Goal: Answer question/provide support: Share knowledge or assist other users

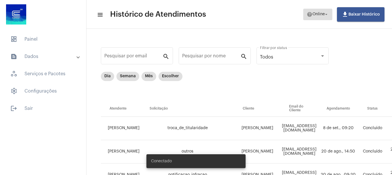
click at [317, 16] on span "Online" at bounding box center [319, 14] width 12 height 4
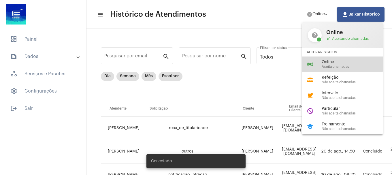
click at [314, 62] on div "online_prediction Online Aceita chamadas" at bounding box center [347, 65] width 90 height 16
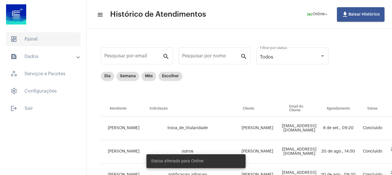
click at [23, 35] on span "dashboard Painel" at bounding box center [43, 39] width 75 height 14
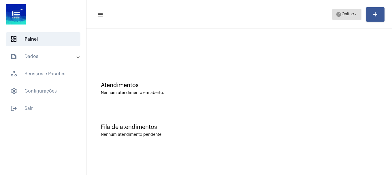
click at [348, 17] on span "help Online arrow_drop_down" at bounding box center [347, 14] width 22 height 10
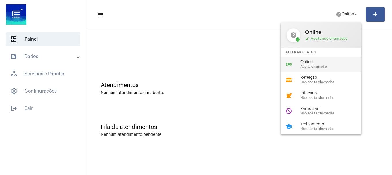
click at [321, 59] on div "online_prediction Online Aceita chamadas" at bounding box center [326, 65] width 90 height 16
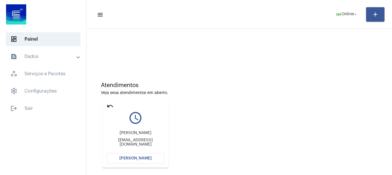
scroll to position [50, 0]
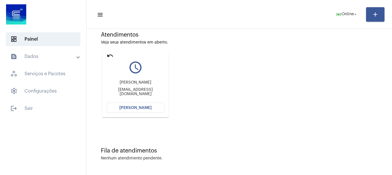
click at [135, 109] on span "[PERSON_NAME]" at bounding box center [135, 108] width 32 height 4
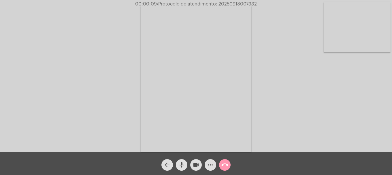
click at [186, 163] on button "mic" at bounding box center [182, 165] width 12 height 12
click at [186, 163] on button "mic_off" at bounding box center [182, 165] width 12 height 12
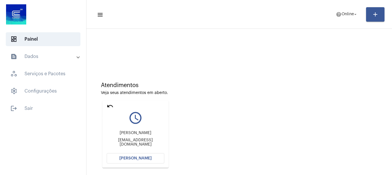
click at [108, 107] on mat-icon "undo" at bounding box center [110, 106] width 7 height 7
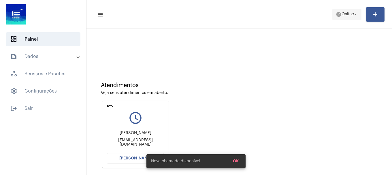
drag, startPoint x: 339, startPoint y: 23, endPoint x: 341, endPoint y: 16, distance: 6.7
click at [341, 16] on mat-toolbar-row "menu help Online arrow_drop_down add" at bounding box center [240, 14] width 306 height 18
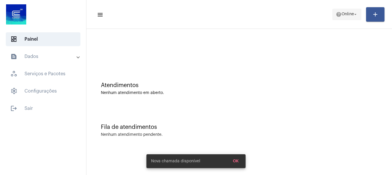
click at [341, 18] on span "help Online arrow_drop_down" at bounding box center [347, 14] width 22 height 10
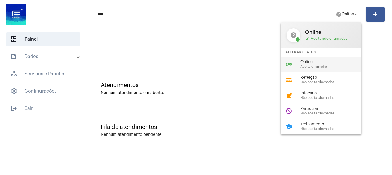
click at [323, 57] on div "online_prediction Online Aceita chamadas" at bounding box center [326, 65] width 90 height 16
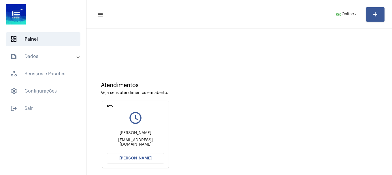
click at [138, 163] on button "[PERSON_NAME]" at bounding box center [136, 158] width 58 height 10
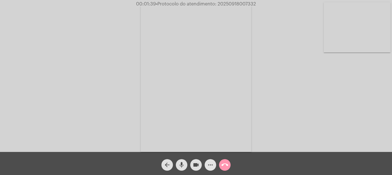
click at [212, 168] on mat-icon "more_horiz" at bounding box center [210, 164] width 7 height 7
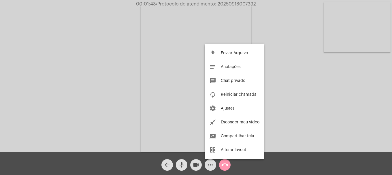
click at [212, 168] on div at bounding box center [196, 87] width 392 height 175
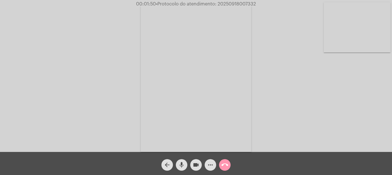
click at [222, 159] on span "call_end" at bounding box center [224, 165] width 7 height 12
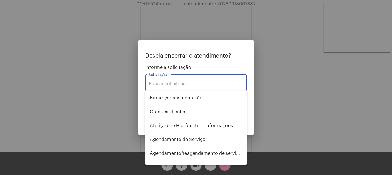
click at [191, 79] on div "Solicitação *" at bounding box center [196, 82] width 95 height 18
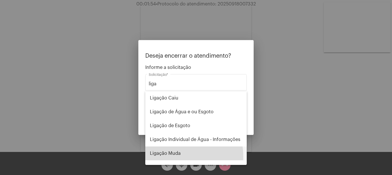
click at [174, 157] on span "Ligação Muda" at bounding box center [196, 153] width 92 height 14
type input "Ligação Muda"
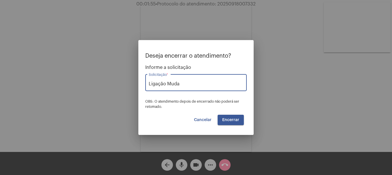
click at [231, 124] on button "Encerrar" at bounding box center [231, 120] width 26 height 10
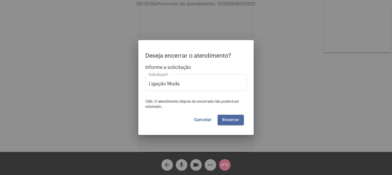
click at [231, 124] on button "Encerrar" at bounding box center [231, 120] width 26 height 10
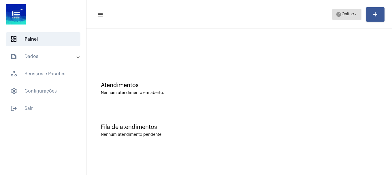
click at [339, 17] on mat-icon "help" at bounding box center [339, 15] width 6 height 6
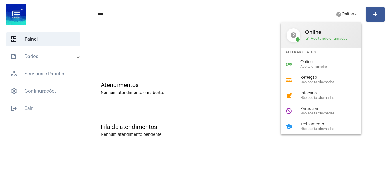
drag, startPoint x: 319, startPoint y: 63, endPoint x: 318, endPoint y: 59, distance: 3.8
click at [319, 63] on span "Online" at bounding box center [333, 62] width 66 height 4
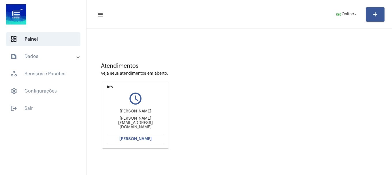
scroll to position [50, 0]
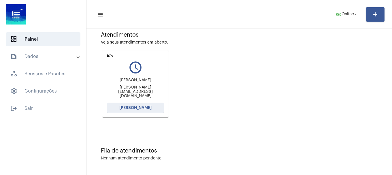
click at [138, 111] on button "[PERSON_NAME]" at bounding box center [136, 108] width 58 height 10
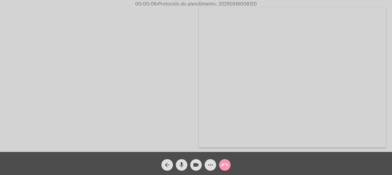
click at [182, 167] on mat-icon "mic" at bounding box center [181, 164] width 7 height 7
click at [182, 167] on mat-icon "mic_off" at bounding box center [181, 164] width 7 height 7
click at [182, 167] on mat-icon "mic" at bounding box center [181, 164] width 7 height 7
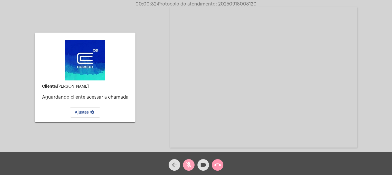
click at [185, 164] on mat-icon "mic_off" at bounding box center [188, 164] width 7 height 7
click at [185, 164] on mat-icon "mic" at bounding box center [188, 164] width 7 height 7
click at [191, 161] on span "mic_off" at bounding box center [188, 165] width 7 height 12
click at [191, 161] on span "mic" at bounding box center [188, 165] width 7 height 12
click at [191, 161] on span "mic_off" at bounding box center [188, 165] width 7 height 12
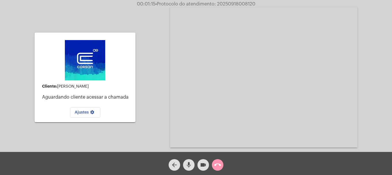
click at [219, 166] on mat-icon "call_end" at bounding box center [217, 164] width 7 height 7
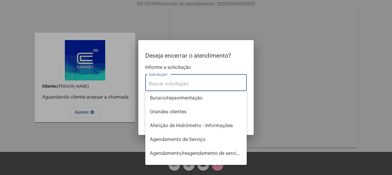
click at [172, 83] on input "Solicitação *" at bounding box center [196, 83] width 95 height 5
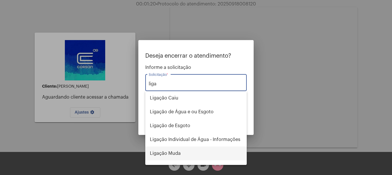
click at [176, 149] on span "Ligação Muda" at bounding box center [196, 153] width 92 height 14
type input "Ligação Muda"
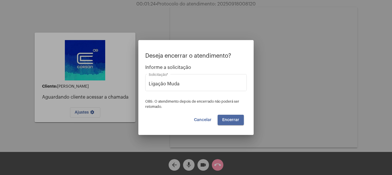
click at [233, 119] on span "Encerrar" at bounding box center [230, 120] width 17 height 4
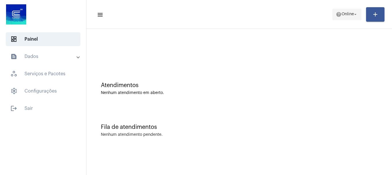
click at [343, 19] on span "help Online arrow_drop_down" at bounding box center [347, 14] width 22 height 10
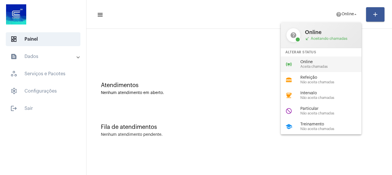
click at [319, 64] on div "Online Aceita chamadas" at bounding box center [333, 64] width 66 height 9
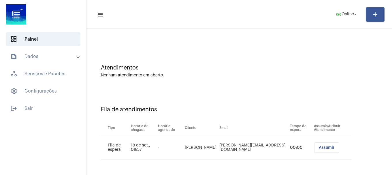
scroll to position [92, 0]
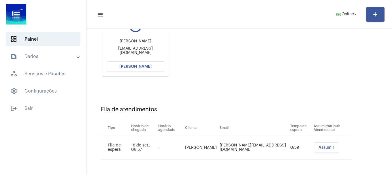
drag, startPoint x: 15, startPoint y: 131, endPoint x: 31, endPoint y: 124, distance: 16.9
drag, startPoint x: 24, startPoint y: 134, endPoint x: 223, endPoint y: 76, distance: 207.8
click at [224, 75] on div "Atendimentos Veja seus atendimentos em aberto. undo query_builder Daiane da sil…" at bounding box center [239, 31] width 300 height 116
click at [135, 68] on span "[PERSON_NAME]" at bounding box center [135, 67] width 32 height 4
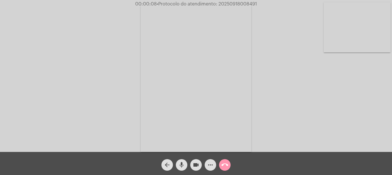
click at [184, 165] on mat-icon "mic" at bounding box center [181, 164] width 7 height 7
click at [184, 165] on mat-icon "mic_off" at bounding box center [181, 164] width 7 height 7
click at [365, 20] on video at bounding box center [357, 27] width 67 height 50
click at [213, 159] on span "more_horiz" at bounding box center [210, 165] width 7 height 12
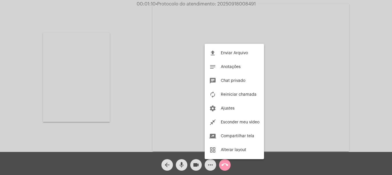
click at [124, 146] on div at bounding box center [196, 87] width 392 height 175
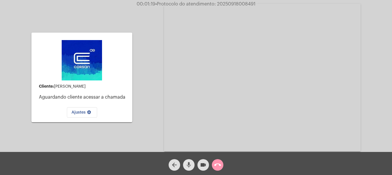
click at [190, 169] on span "mic" at bounding box center [188, 165] width 7 height 12
click at [190, 169] on span "mic_off" at bounding box center [188, 165] width 7 height 12
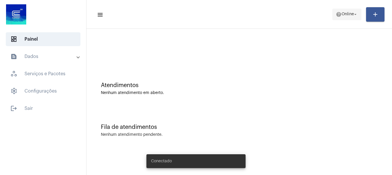
click at [339, 19] on span "help Online arrow_drop_down" at bounding box center [347, 14] width 22 height 10
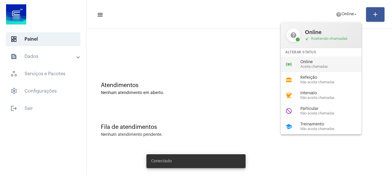
click at [303, 72] on div "online_prediction Online Aceita chamadas" at bounding box center [326, 65] width 90 height 16
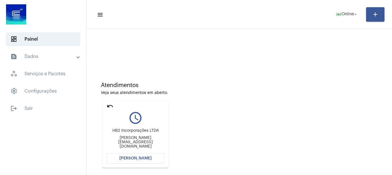
click at [141, 157] on span "[PERSON_NAME]" at bounding box center [135, 158] width 32 height 4
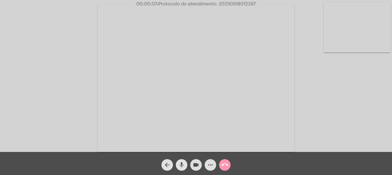
click at [182, 166] on mat-icon "mic" at bounding box center [181, 164] width 7 height 7
click at [182, 166] on mat-icon "mic_off" at bounding box center [181, 164] width 7 height 7
click at [369, 46] on video at bounding box center [357, 27] width 67 height 50
click at [181, 169] on span "mic" at bounding box center [181, 165] width 7 height 12
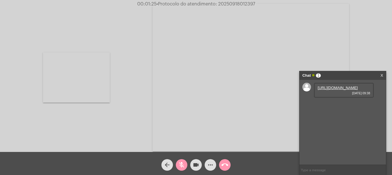
click at [181, 169] on span "mic_off" at bounding box center [181, 165] width 7 height 12
click at [334, 90] on link "https://neft-transfer-bucket.s3.amazonaws.com/temp-1a8acf9c-8d3c-e9b9-fd73-c2a2…" at bounding box center [338, 88] width 40 height 4
click at [330, 106] on link "https://neft-transfer-bucket.s3.amazonaws.com/temp-9e93b80d-39c6-b8c0-4142-7e6b…" at bounding box center [338, 104] width 40 height 4
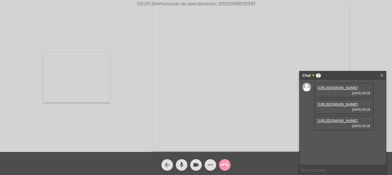
scroll to position [5, 0]
click at [337, 123] on link "https://neft-transfer-bucket.s3.amazonaws.com/temp-e1b25a74-707d-4c16-c50b-81c6…" at bounding box center [338, 121] width 40 height 4
click at [348, 139] on link "https://neft-transfer-bucket.s3.amazonaws.com/temp-55850cdc-7f38-2ebd-49f3-6a36…" at bounding box center [338, 137] width 40 height 4
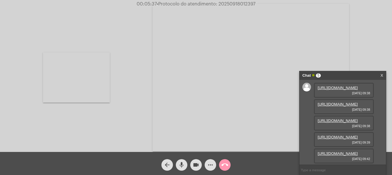
click at [335, 155] on link "https://neft-transfer-bucket.s3.amazonaws.com/temp-ff2d855e-4462-9f82-58b3-5576…" at bounding box center [338, 153] width 40 height 4
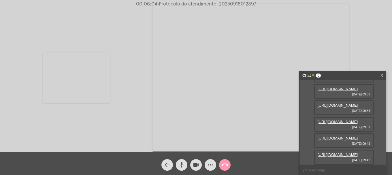
scroll to position [93, 0]
click at [337, 154] on link "https://neft-transfer-bucket.s3.amazonaws.com/temp-e92ed09f-9305-4c99-1739-16b4…" at bounding box center [338, 155] width 40 height 4
click at [113, 87] on div "Acessando Câmera e Microfone..." at bounding box center [196, 77] width 391 height 152
click at [103, 89] on video at bounding box center [76, 77] width 67 height 50
click at [212, 161] on span "more_horiz" at bounding box center [210, 165] width 7 height 12
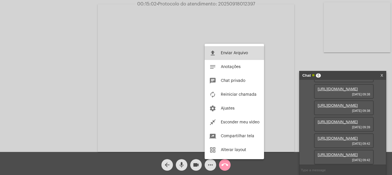
click at [213, 55] on mat-icon "file_upload" at bounding box center [212, 53] width 7 height 7
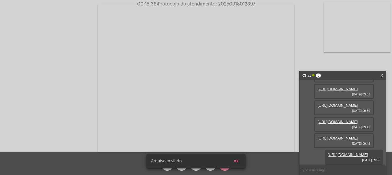
scroll to position [123, 0]
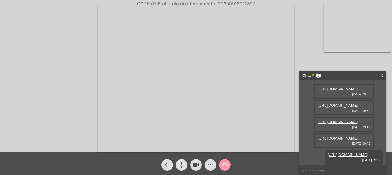
click at [235, 2] on span "• Protocolo do atendimento: 20250918012397" at bounding box center [205, 4] width 99 height 5
copy span "20250918012397"
click at [320, 172] on input "text" at bounding box center [343, 170] width 87 height 10
click at [227, 168] on mat-icon "call_end" at bounding box center [224, 164] width 7 height 7
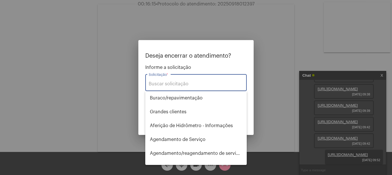
click at [206, 86] on input "Solicitação *" at bounding box center [196, 83] width 95 height 5
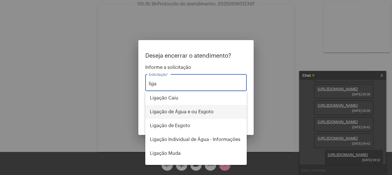
click at [209, 112] on span "Ligação de Água e ou Esgoto" at bounding box center [196, 112] width 92 height 14
type input "Ligação de Água e ou Esgoto"
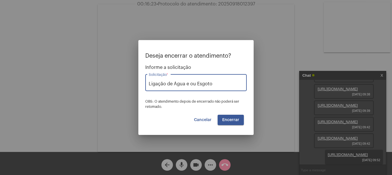
click at [233, 121] on span "Encerrar" at bounding box center [230, 120] width 17 height 4
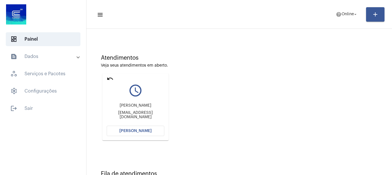
scroll to position [50, 0]
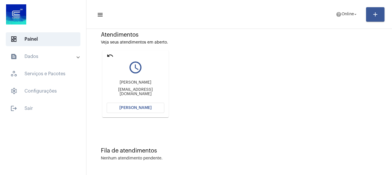
click at [145, 109] on span "[PERSON_NAME]" at bounding box center [135, 108] width 32 height 4
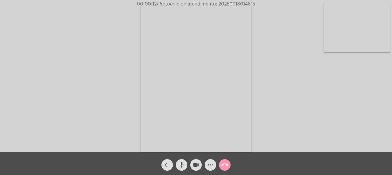
click at [373, 16] on video at bounding box center [357, 27] width 67 height 50
click at [111, 77] on div "Acessando Câmera e Microfone..." at bounding box center [196, 77] width 391 height 152
click at [121, 99] on div "Acessando Câmera e Microfone..." at bounding box center [196, 77] width 391 height 152
click at [85, 90] on video at bounding box center [76, 77] width 67 height 89
click at [179, 164] on mat-icon "mic" at bounding box center [181, 164] width 7 height 7
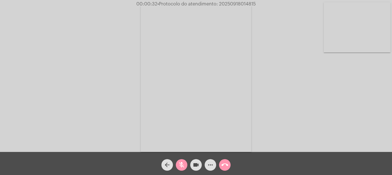
click at [179, 164] on mat-icon "mic_off" at bounding box center [181, 164] width 7 height 7
click at [179, 164] on mat-icon "mic" at bounding box center [181, 164] width 7 height 7
click at [179, 164] on mat-icon "mic_off" at bounding box center [181, 164] width 7 height 7
click at [359, 35] on video at bounding box center [357, 27] width 67 height 50
click at [100, 54] on video at bounding box center [76, 77] width 67 height 89
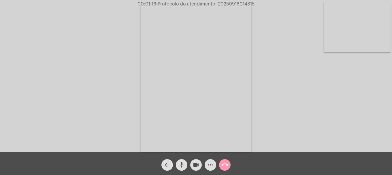
click at [296, 106] on div "Acessando Câmera e Microfone..." at bounding box center [196, 77] width 391 height 152
click at [184, 168] on mat-icon "mic" at bounding box center [181, 164] width 7 height 7
click at [184, 168] on mat-icon "mic_off" at bounding box center [181, 164] width 7 height 7
click at [184, 168] on mat-icon "mic" at bounding box center [181, 164] width 7 height 7
click at [184, 168] on mat-icon "mic_off" at bounding box center [181, 164] width 7 height 7
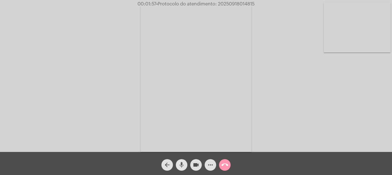
click at [184, 168] on mat-icon "mic" at bounding box center [181, 164] width 7 height 7
click at [184, 168] on mat-icon "mic_off" at bounding box center [181, 164] width 7 height 7
click at [192, 165] on button "videocam" at bounding box center [196, 165] width 12 height 12
click at [186, 163] on button "mic" at bounding box center [182, 165] width 12 height 12
click at [198, 166] on mat-icon "videocam_off" at bounding box center [196, 164] width 7 height 7
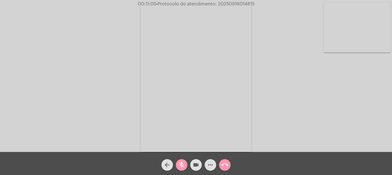
click at [176, 165] on button "mic_off" at bounding box center [182, 165] width 12 height 12
click at [224, 167] on mat-icon "call_end" at bounding box center [224, 164] width 7 height 7
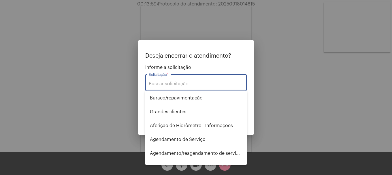
click at [211, 78] on div "Solicitação *" at bounding box center [196, 82] width 95 height 18
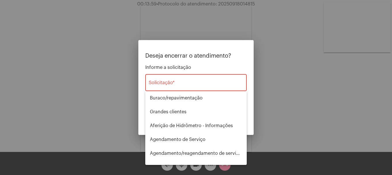
click at [215, 88] on div "Solicitação *" at bounding box center [196, 82] width 95 height 18
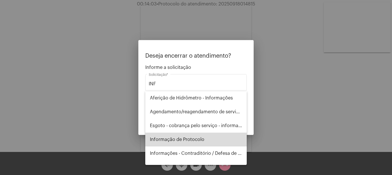
click at [203, 143] on span "Informação de Protocolo" at bounding box center [196, 140] width 92 height 14
type input "Informação de Protocolo"
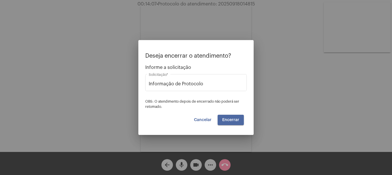
click at [237, 119] on span "Encerrar" at bounding box center [230, 120] width 17 height 4
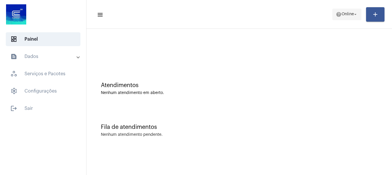
click at [339, 15] on mat-icon "help" at bounding box center [339, 15] width 6 height 6
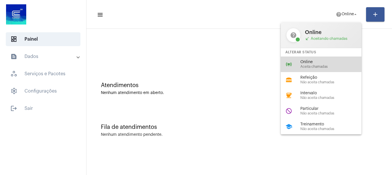
click at [338, 57] on div "online_prediction Online Aceita chamadas" at bounding box center [326, 65] width 90 height 16
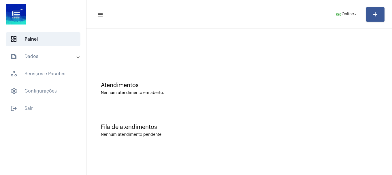
click at [223, 84] on div "Atendimentos" at bounding box center [239, 85] width 277 height 6
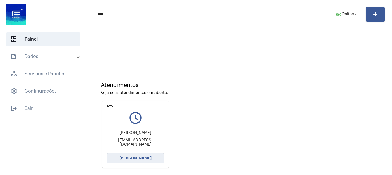
click at [147, 157] on span "[PERSON_NAME]" at bounding box center [135, 158] width 32 height 4
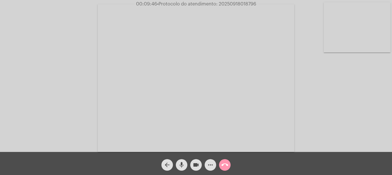
click at [234, 5] on span "• Protocolo do atendimento: 20250918018796" at bounding box center [206, 4] width 99 height 5
copy span "20250918018796"
click at [212, 163] on mat-icon "more_horiz" at bounding box center [210, 164] width 7 height 7
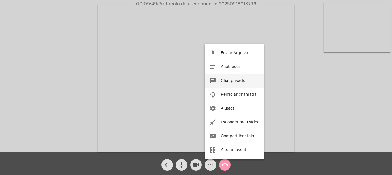
click at [235, 77] on button "chat Chat privado" at bounding box center [234, 81] width 59 height 14
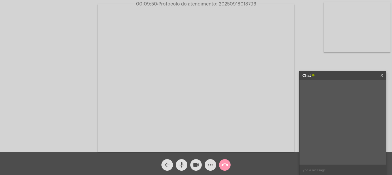
click at [342, 166] on input "text" at bounding box center [343, 170] width 87 height 10
paste input "20250918018796"
type input "20250918018796"
click at [231, 164] on div "call_end" at bounding box center [225, 163] width 14 height 14
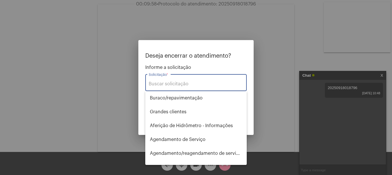
click at [205, 82] on input "Solicitação *" at bounding box center [196, 83] width 95 height 5
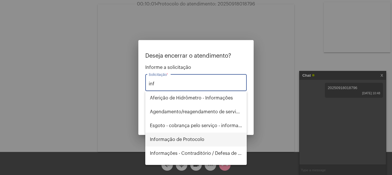
click at [211, 142] on span "Informação de Protocolo" at bounding box center [196, 140] width 92 height 14
type input "Informação de Protocolo"
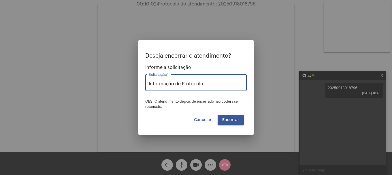
click at [233, 115] on button "Encerrar" at bounding box center [231, 120] width 26 height 10
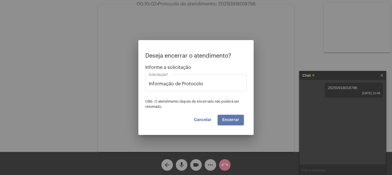
click at [233, 115] on button "Encerrar" at bounding box center [231, 120] width 26 height 10
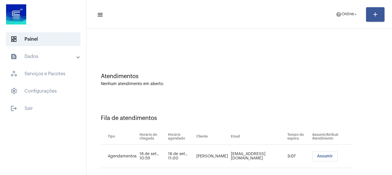
scroll to position [18, 0]
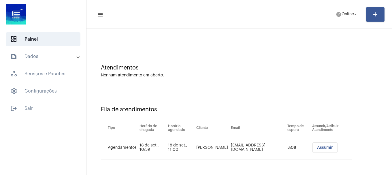
click at [329, 152] on button "Assumir" at bounding box center [325, 147] width 25 height 10
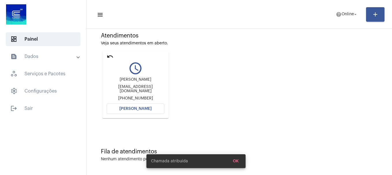
scroll to position [50, 0]
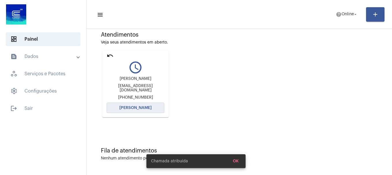
click at [152, 109] on button "[PERSON_NAME]" at bounding box center [136, 108] width 58 height 10
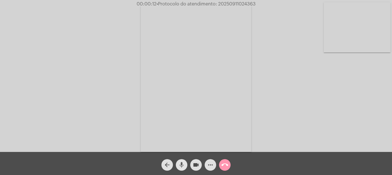
click at [184, 166] on mat-icon "mic" at bounding box center [181, 164] width 7 height 7
click at [184, 166] on mat-icon "mic_off" at bounding box center [181, 164] width 7 height 7
click at [223, 5] on span "• Protocolo do atendimento: 20250911024363" at bounding box center [205, 4] width 99 height 5
copy span "20250911024363"
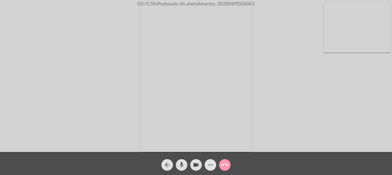
click at [209, 168] on mat-icon "more_horiz" at bounding box center [210, 164] width 7 height 7
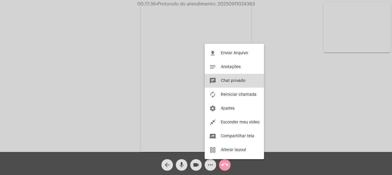
click at [231, 84] on button "chat Chat privado" at bounding box center [234, 81] width 59 height 14
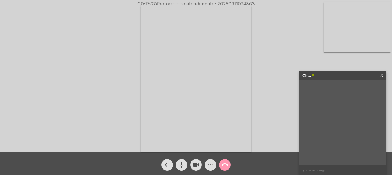
click at [307, 168] on input "text" at bounding box center [343, 170] width 87 height 10
paste input "20250911024363"
type input "20250911024363"
click at [223, 167] on mat-icon "call_end" at bounding box center [224, 164] width 7 height 7
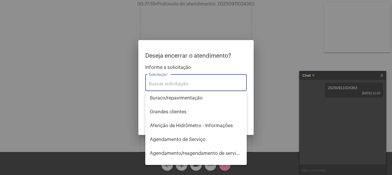
click at [208, 85] on input "Solicitação *" at bounding box center [196, 83] width 95 height 5
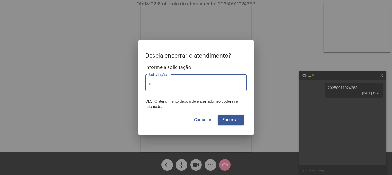
type input "d"
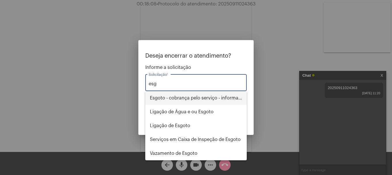
click at [208, 97] on span "Esgoto - cobrança pelo serviço - informações" at bounding box center [196, 98] width 92 height 14
type input "Esgoto - cobrança pelo serviço - informações"
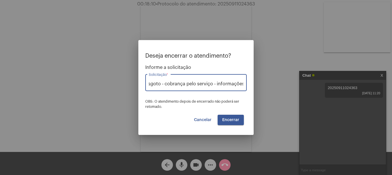
click at [228, 122] on button "Encerrar" at bounding box center [231, 120] width 26 height 10
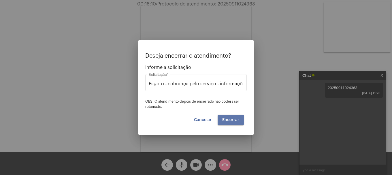
click at [228, 122] on button "Encerrar" at bounding box center [231, 120] width 26 height 10
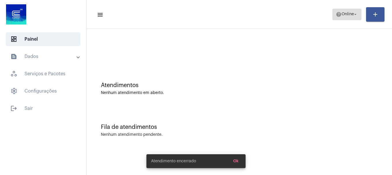
click at [352, 17] on span "help Online arrow_drop_down" at bounding box center [347, 14] width 22 height 10
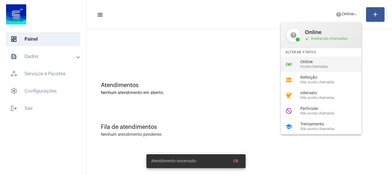
drag, startPoint x: 327, startPoint y: 73, endPoint x: 329, endPoint y: 65, distance: 7.7
click at [329, 65] on div "help Online call_received Aceitando chamadas Alterar Status online_prediction O…" at bounding box center [321, 78] width 81 height 112
click at [329, 65] on div "Atendimentos Nenhum atendimento em aberto." at bounding box center [239, 86] width 300 height 42
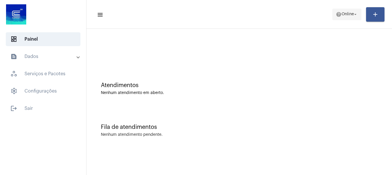
click at [345, 20] on button "help Online arrow_drop_down" at bounding box center [346, 15] width 29 height 12
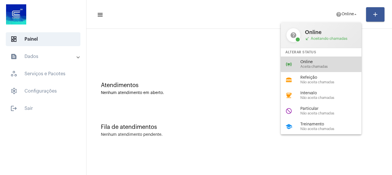
click at [322, 63] on span "Online" at bounding box center [333, 62] width 66 height 4
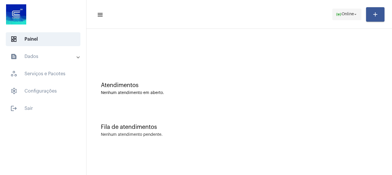
click at [344, 14] on span "Online" at bounding box center [348, 14] width 12 height 4
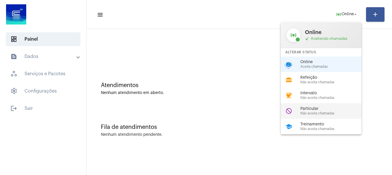
click at [332, 107] on span "Particular" at bounding box center [333, 109] width 66 height 4
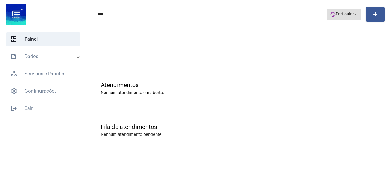
click at [336, 17] on span "do_not_disturb Particular arrow_drop_down" at bounding box center [344, 14] width 28 height 10
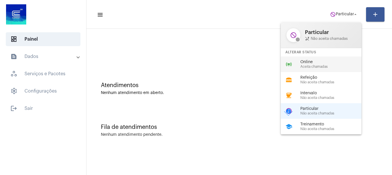
click at [330, 64] on div "Online Aceita chamadas" at bounding box center [333, 64] width 66 height 9
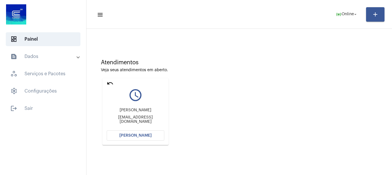
scroll to position [50, 0]
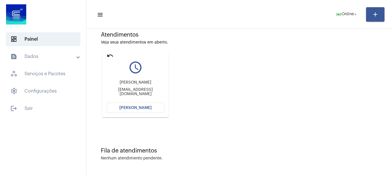
click at [157, 105] on button "[PERSON_NAME]" at bounding box center [136, 108] width 58 height 10
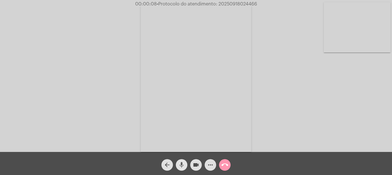
click at [184, 163] on mat-icon "mic" at bounding box center [181, 164] width 7 height 7
click at [184, 163] on mat-icon "mic_off" at bounding box center [181, 164] width 7 height 7
click at [183, 165] on mat-icon "mic" at bounding box center [181, 164] width 7 height 7
click at [195, 166] on mat-icon "videocam" at bounding box center [196, 164] width 7 height 7
click at [198, 162] on mat-icon "videocam_off" at bounding box center [196, 164] width 7 height 7
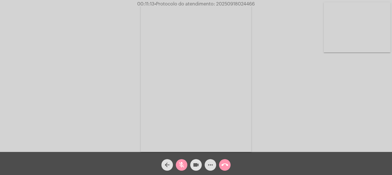
click at [187, 161] on div "mic_off" at bounding box center [181, 163] width 14 height 14
click at [348, 33] on video at bounding box center [357, 27] width 67 height 50
click at [96, 101] on video at bounding box center [76, 77] width 67 height 89
click at [230, 169] on div "call_end" at bounding box center [225, 163] width 14 height 14
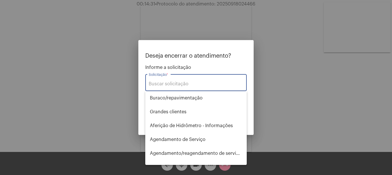
click at [229, 10] on div at bounding box center [196, 87] width 392 height 175
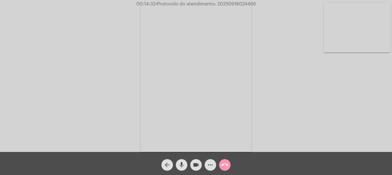
click at [227, 2] on span "• Protocolo do atendimento: 20250918024466" at bounding box center [206, 4] width 100 height 5
click at [225, 4] on span "• Protocolo do atendimento: 20250918024466" at bounding box center [206, 4] width 100 height 5
copy span "20250918024466"
click at [221, 168] on button "call_end" at bounding box center [225, 165] width 12 height 12
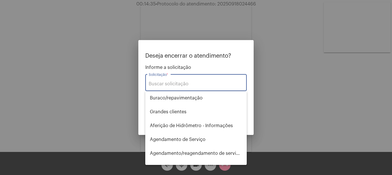
click at [170, 81] on input "Solicitação *" at bounding box center [196, 83] width 95 height 5
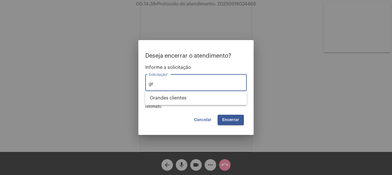
type input "g"
type input "c"
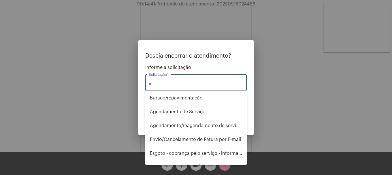
type input "v"
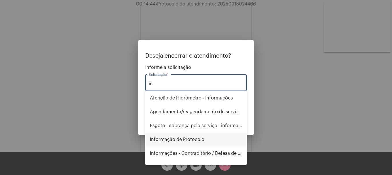
click at [174, 140] on span "Informação de Protocolo" at bounding box center [196, 140] width 92 height 14
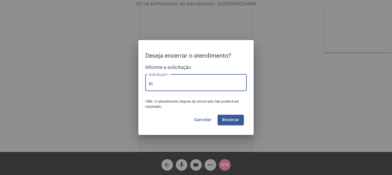
type input "Informação de Protocolo"
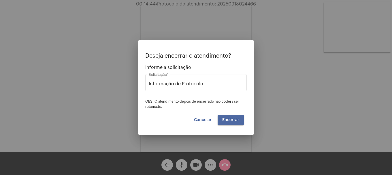
click at [235, 123] on button "Encerrar" at bounding box center [231, 120] width 26 height 10
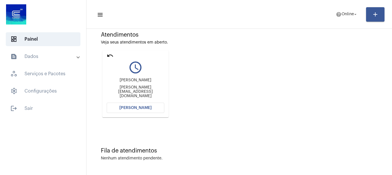
scroll to position [50, 0]
click at [143, 109] on span "[PERSON_NAME]" at bounding box center [135, 108] width 32 height 4
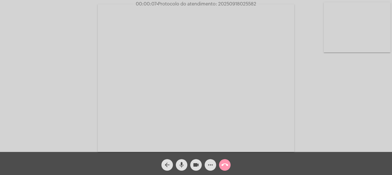
click at [178, 167] on mat-icon "mic" at bounding box center [181, 164] width 7 height 7
click at [178, 167] on mat-icon "mic_off" at bounding box center [181, 164] width 7 height 7
click at [364, 25] on video at bounding box center [357, 27] width 67 height 50
click at [85, 91] on video at bounding box center [76, 77] width 67 height 50
click at [183, 163] on mat-icon "mic" at bounding box center [181, 164] width 7 height 7
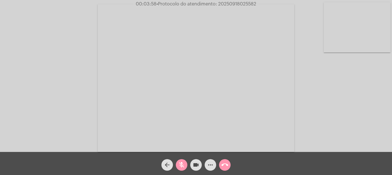
click at [181, 163] on mat-icon "mic_off" at bounding box center [181, 164] width 7 height 7
click at [182, 166] on mat-icon "mic" at bounding box center [181, 164] width 7 height 7
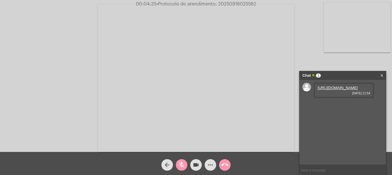
click at [336, 90] on link "https://neft-transfer-bucket.s3.amazonaws.com/temp-64599fbd-b73b-08c9-239c-3818…" at bounding box center [338, 88] width 40 height 4
click at [337, 106] on link "https://neft-transfer-bucket.s3.amazonaws.com/temp-01315221-f393-949f-632a-0b3d…" at bounding box center [338, 104] width 40 height 4
click at [198, 168] on mat-icon "videocam" at bounding box center [196, 164] width 7 height 7
click at [194, 164] on mat-icon "videocam_off" at bounding box center [196, 164] width 7 height 7
click at [183, 165] on mat-icon "mic_off" at bounding box center [181, 164] width 7 height 7
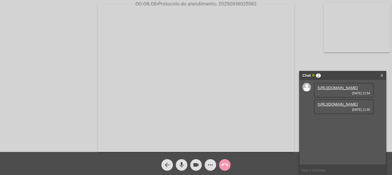
click at [185, 168] on mat-icon "mic" at bounding box center [181, 164] width 7 height 7
click at [196, 166] on mat-icon "videocam" at bounding box center [196, 164] width 7 height 7
click at [193, 163] on mat-icon "videocam_off" at bounding box center [196, 164] width 7 height 7
click at [183, 167] on mat-icon "mic_off" at bounding box center [181, 164] width 7 height 7
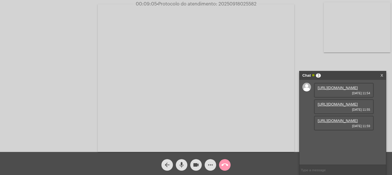
click at [330, 123] on link "https://neft-transfer-bucket.s3.amazonaws.com/temp-1d8e0e63-d7d4-f386-1736-b86f…" at bounding box center [338, 121] width 40 height 4
click at [324, 139] on span "27760" at bounding box center [323, 137] width 11 height 4
copy span "27760"
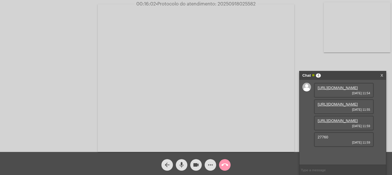
click at [243, 3] on span "• Protocolo do atendimento: 20250918025582" at bounding box center [206, 4] width 100 height 5
copy span "20250918025582"
click at [348, 171] on input "text" at bounding box center [343, 170] width 87 height 10
paste input "20250918025582"
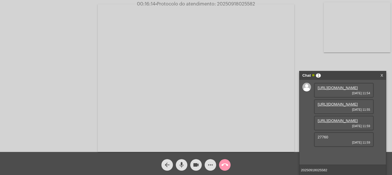
type input "20250918025582"
click at [212, 167] on mat-icon "more_horiz" at bounding box center [210, 164] width 7 height 7
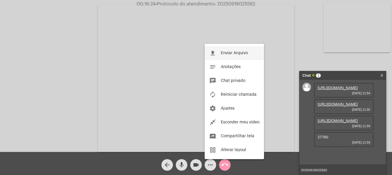
click at [223, 59] on button "file_upload Enviar Arquivo" at bounding box center [234, 53] width 59 height 14
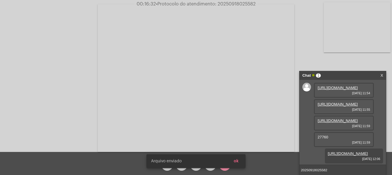
scroll to position [51, 0]
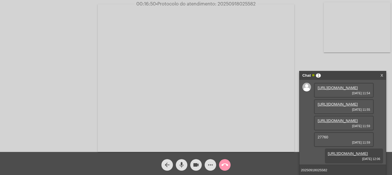
click at [343, 172] on input "20250918025582" at bounding box center [343, 170] width 87 height 10
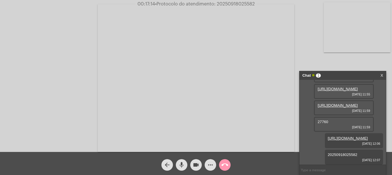
click at [224, 165] on mat-icon "call_end" at bounding box center [224, 164] width 7 height 7
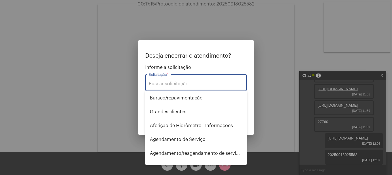
click at [211, 84] on input "Solicitação *" at bounding box center [196, 83] width 95 height 5
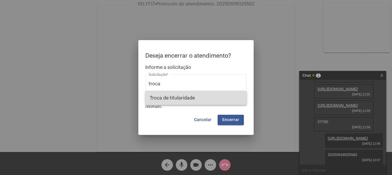
click at [199, 102] on span "Troca de titularidade" at bounding box center [196, 98] width 92 height 14
type input "Troca de titularidade"
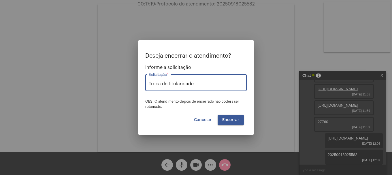
click at [240, 123] on button "Encerrar" at bounding box center [231, 120] width 26 height 10
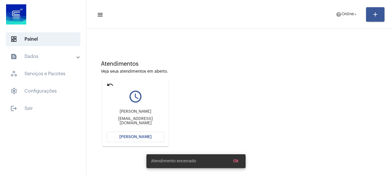
scroll to position [50, 0]
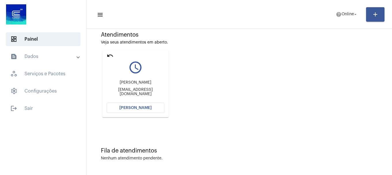
click at [114, 54] on mat-card "undo query_builder Fabrício Ribeiro Tobias tobiasfabricio35@gmail.com Abrir Cha…" at bounding box center [135, 83] width 66 height 67
click at [111, 56] on mat-icon "undo" at bounding box center [110, 55] width 7 height 7
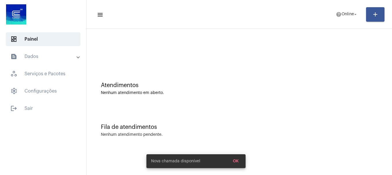
scroll to position [0, 0]
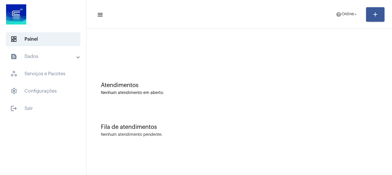
drag, startPoint x: 321, startPoint y: 9, endPoint x: 346, endPoint y: 21, distance: 27.9
click at [346, 21] on mat-toolbar-row "menu help Online arrow_drop_down add" at bounding box center [240, 14] width 306 height 18
click at [349, 18] on span "help Online arrow_drop_down" at bounding box center [347, 14] width 22 height 10
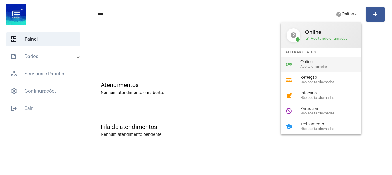
click at [334, 70] on div "online_prediction Online Aceita chamadas" at bounding box center [326, 65] width 90 height 16
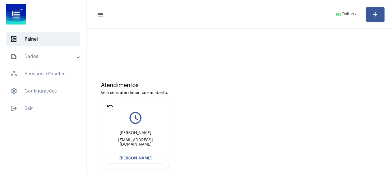
scroll to position [50, 0]
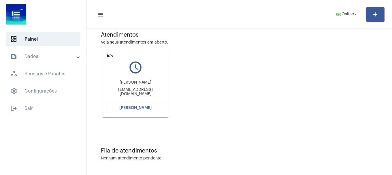
click at [107, 56] on mat-icon "undo" at bounding box center [110, 55] width 7 height 7
click at [112, 53] on mat-icon "undo" at bounding box center [110, 55] width 7 height 7
click at [109, 56] on mat-icon "undo" at bounding box center [110, 55] width 7 height 7
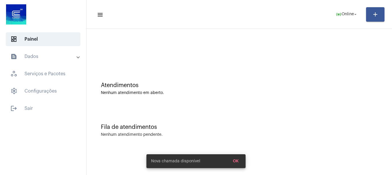
scroll to position [0, 0]
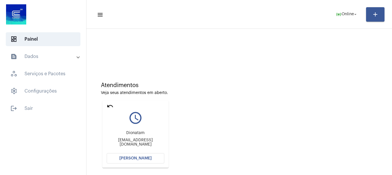
click at [136, 156] on span "[PERSON_NAME]" at bounding box center [135, 158] width 32 height 4
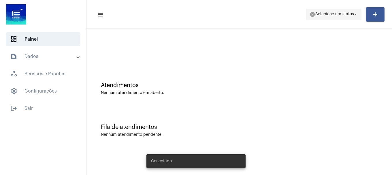
click at [346, 10] on span "help Selecione um status arrow_drop_down" at bounding box center [334, 14] width 48 height 10
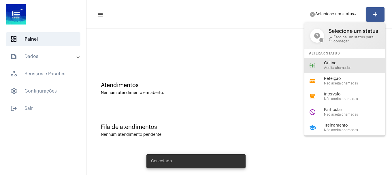
click at [337, 58] on div "online_prediction Online Aceita chamadas" at bounding box center [350, 66] width 90 height 16
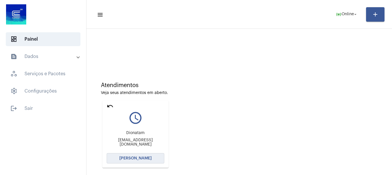
click at [138, 157] on span "[PERSON_NAME]" at bounding box center [135, 158] width 32 height 4
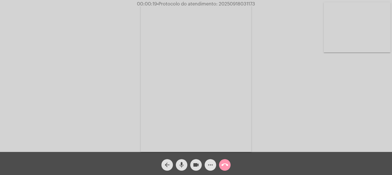
click at [209, 168] on span "more_horiz" at bounding box center [210, 165] width 7 height 12
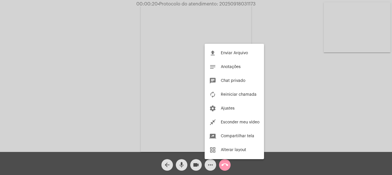
click at [209, 168] on div at bounding box center [196, 87] width 392 height 175
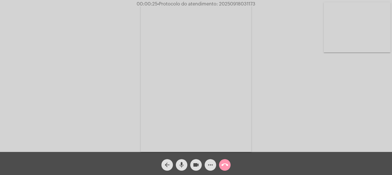
click at [178, 164] on button "mic" at bounding box center [182, 165] width 12 height 12
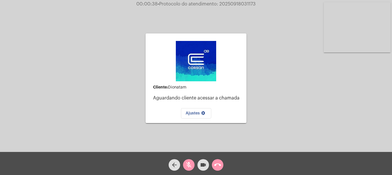
click at [206, 170] on span "videocam" at bounding box center [203, 165] width 7 height 12
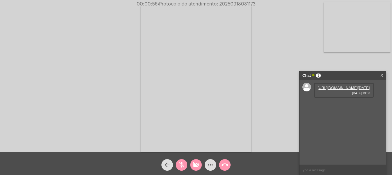
click at [194, 164] on mat-icon "videocam_off" at bounding box center [196, 164] width 7 height 7
click at [185, 164] on button "mic_off" at bounding box center [182, 165] width 12 height 12
click at [345, 90] on link "[URL][DOMAIN_NAME][DATE]" at bounding box center [344, 88] width 52 height 4
drag, startPoint x: 182, startPoint y: 169, endPoint x: 271, endPoint y: 66, distance: 135.8
click at [182, 169] on span "mic" at bounding box center [181, 165] width 7 height 12
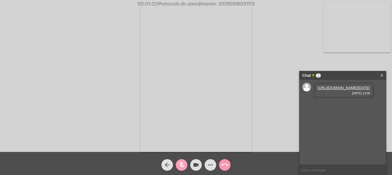
click at [178, 161] on button "mic_off" at bounding box center [182, 165] width 12 height 12
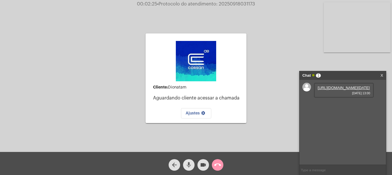
click at [192, 166] on mat-icon "mic" at bounding box center [188, 164] width 7 height 7
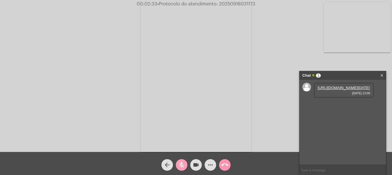
click at [184, 168] on mat-icon "mic_off" at bounding box center [181, 164] width 7 height 7
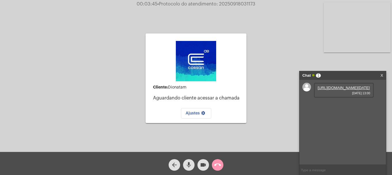
click at [191, 164] on mat-icon "mic" at bounding box center [188, 164] width 7 height 7
click at [206, 164] on mat-icon "videocam" at bounding box center [203, 164] width 7 height 7
click at [195, 162] on div "mic_off" at bounding box center [189, 163] width 14 height 14
click at [200, 166] on mat-icon "videocam_off" at bounding box center [203, 164] width 7 height 7
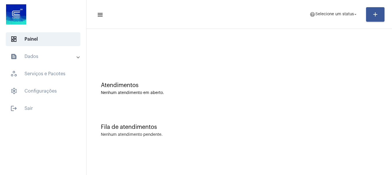
click at [330, 8] on mat-toolbar-row "menu help Selecione um status arrow_drop_down add" at bounding box center [240, 14] width 306 height 18
click at [329, 12] on span "Selecione um status" at bounding box center [334, 14] width 39 height 4
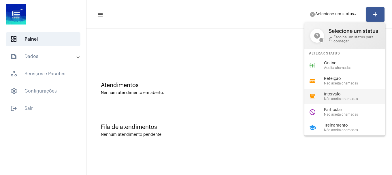
click at [344, 97] on span "Não aceita chamadas" at bounding box center [357, 99] width 66 height 4
